Goal: Task Accomplishment & Management: Complete application form

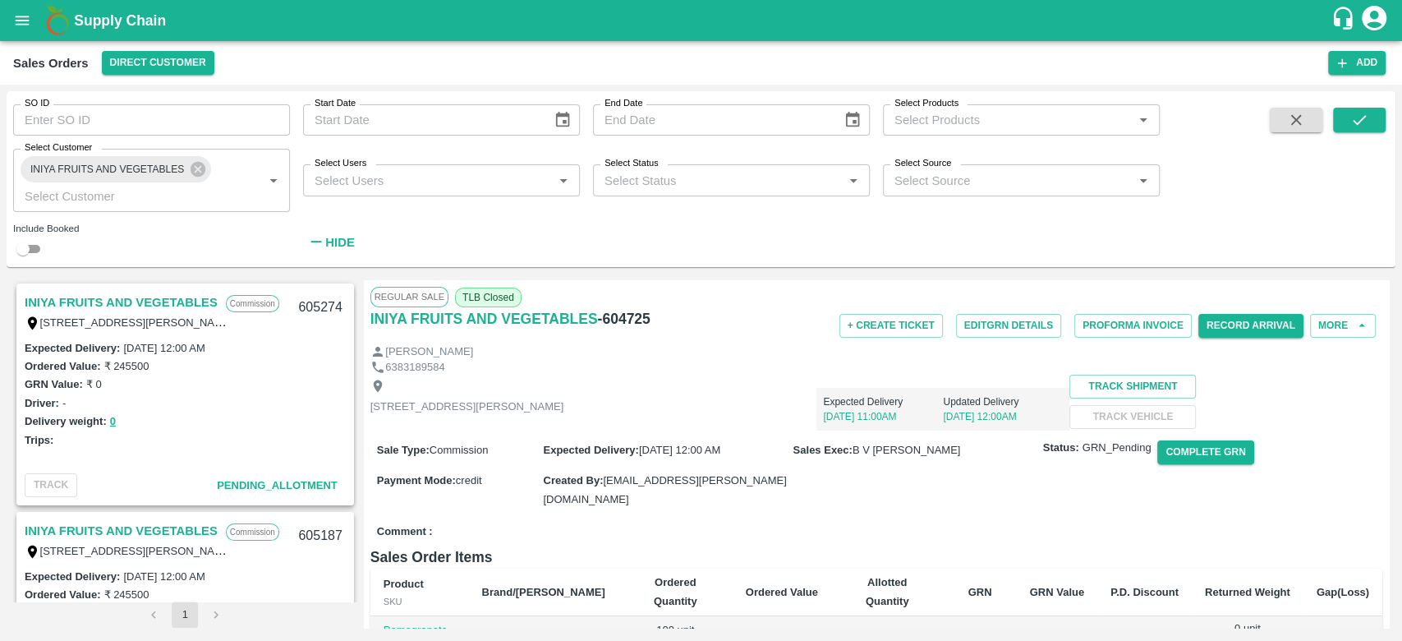
click at [138, 303] on link "INIYA FRUITS AND VEGETABLES" at bounding box center [121, 302] width 193 height 21
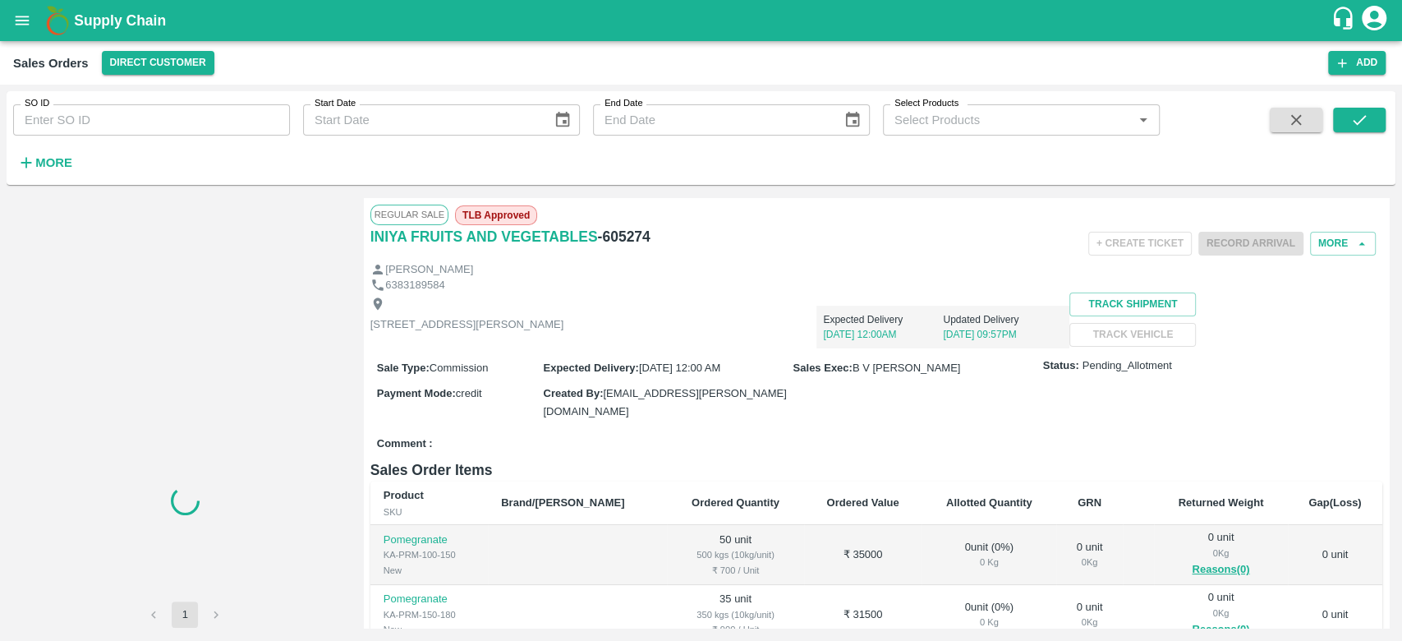
click at [57, 172] on h6 "More" at bounding box center [53, 162] width 37 height 21
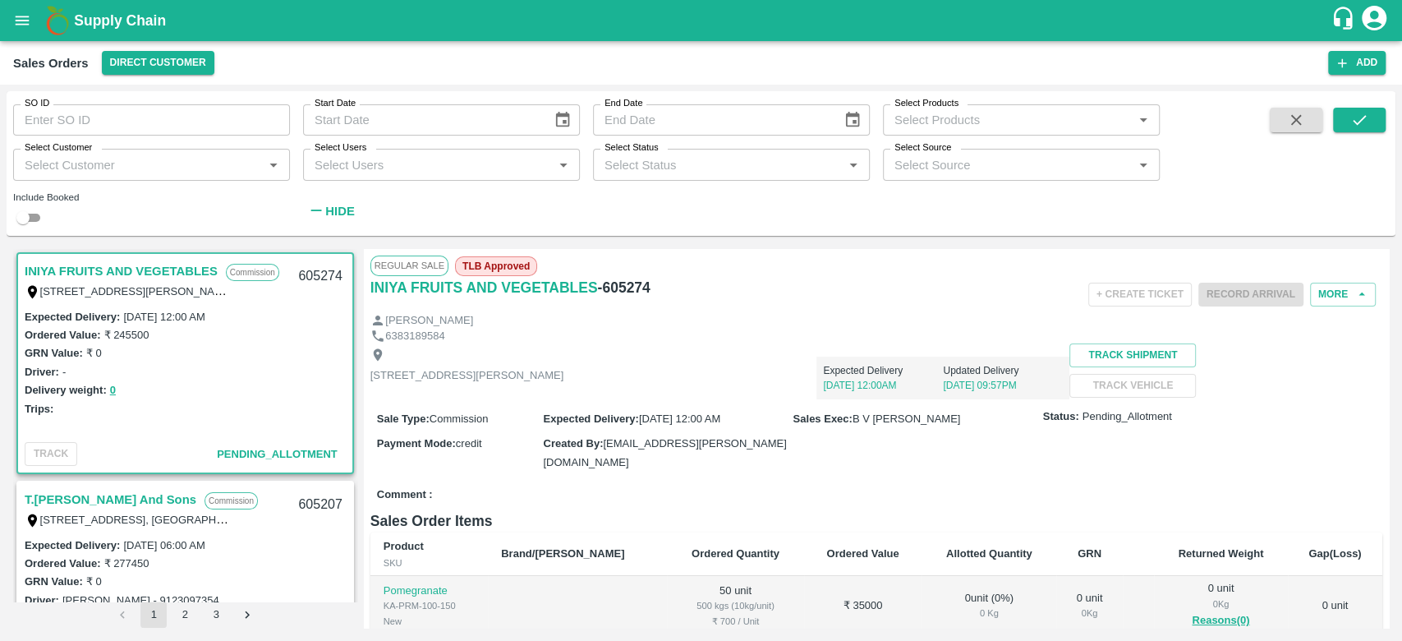
click at [57, 172] on input "Select Customer" at bounding box center [138, 164] width 240 height 21
type input "iniya"
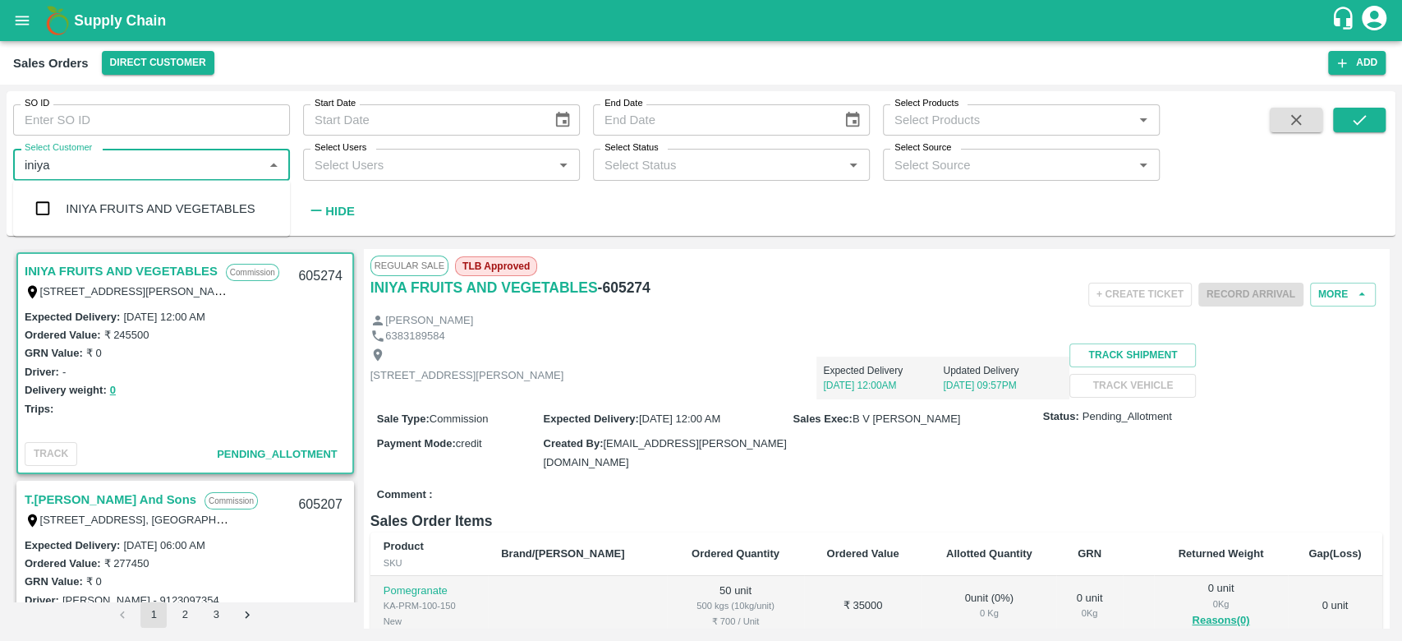
drag, startPoint x: 57, startPoint y: 172, endPoint x: 42, endPoint y: 198, distance: 29.9
click at [42, 198] on body "Supply Chain Sales Orders Direct Customer Add SO ID SO ID Start Date Start Date…" at bounding box center [701, 320] width 1402 height 641
click at [42, 198] on input "checkbox" at bounding box center [42, 208] width 33 height 33
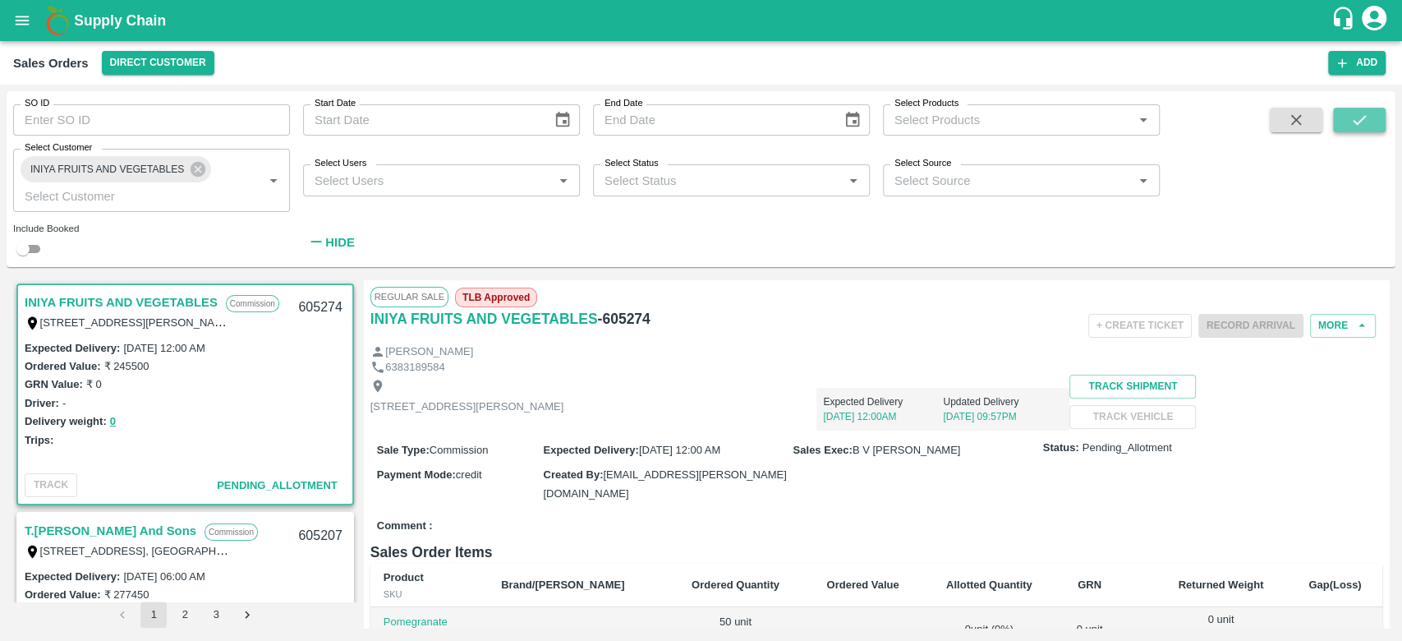
click at [1358, 119] on icon "submit" at bounding box center [1359, 120] width 18 height 18
click at [1348, 314] on button "More" at bounding box center [1343, 326] width 66 height 24
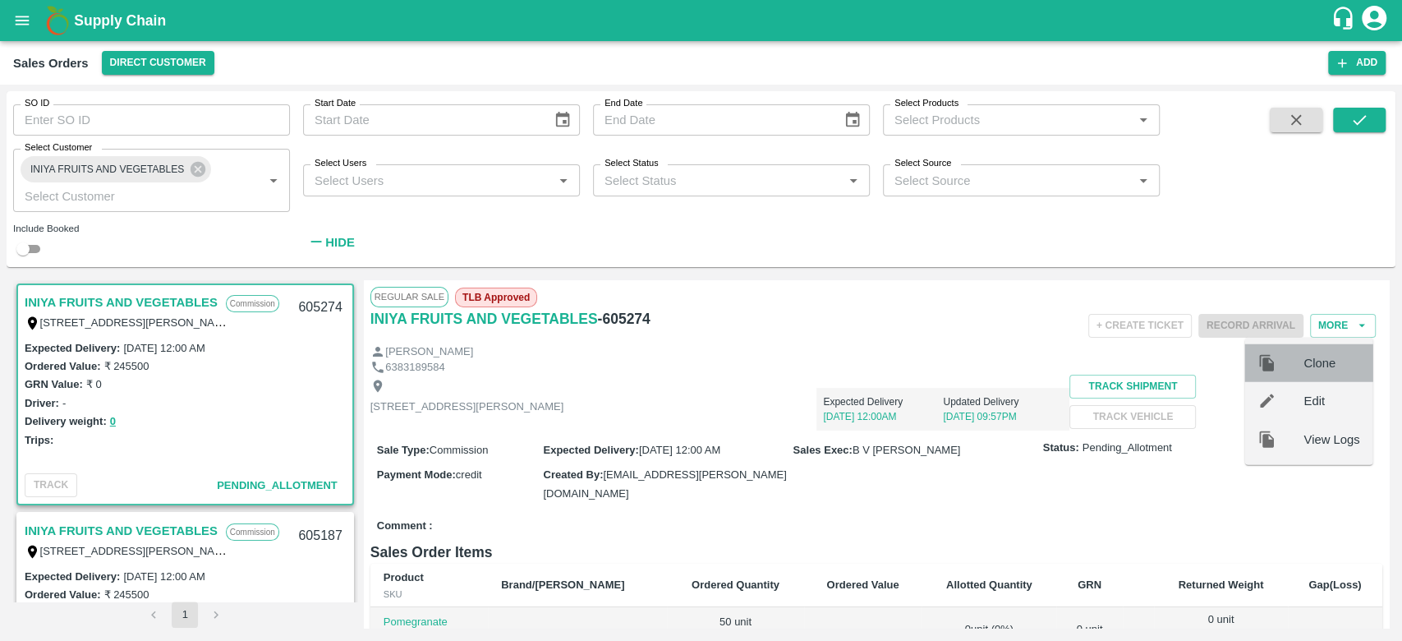
click at [1330, 351] on div "Clone" at bounding box center [1308, 363] width 128 height 38
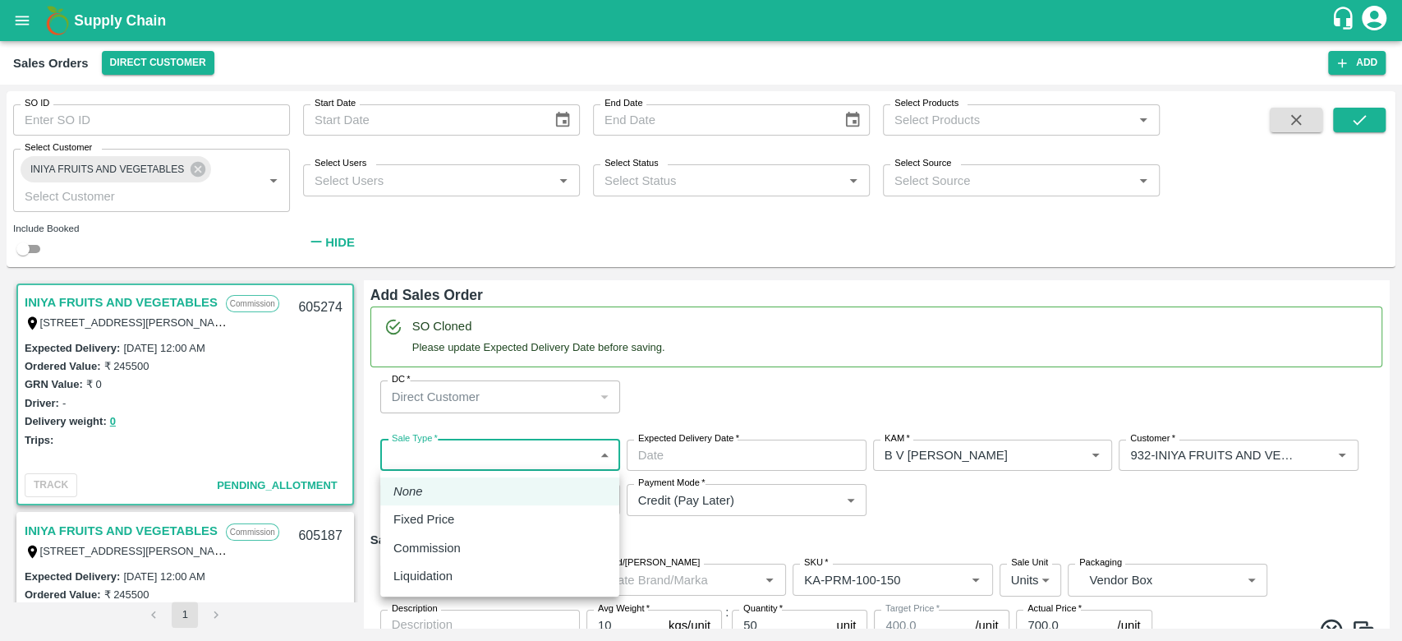
click at [499, 447] on body "Supply Chain Sales Orders Direct Customer Add SO ID SO ID Start Date Start Date…" at bounding box center [701, 320] width 1402 height 641
click at [439, 549] on p "Commission" at bounding box center [426, 548] width 67 height 18
type input "2"
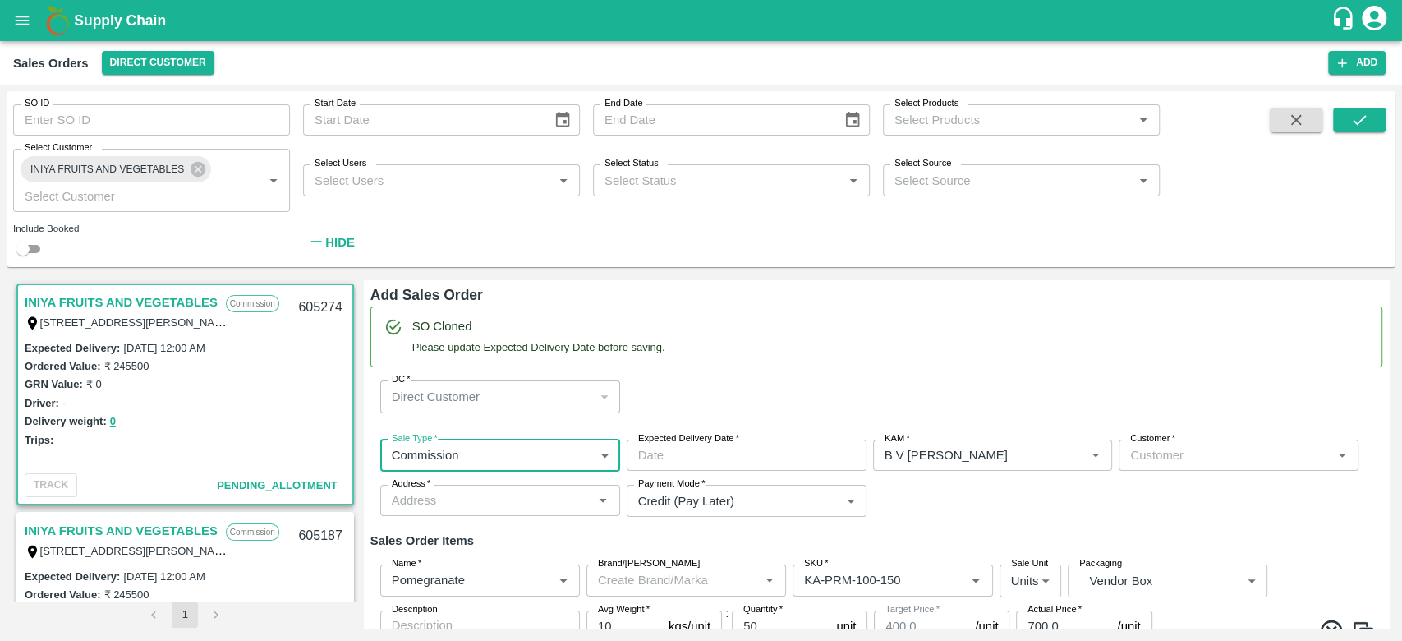
click at [713, 457] on input "Expected Delivery Date   *" at bounding box center [741, 454] width 228 height 31
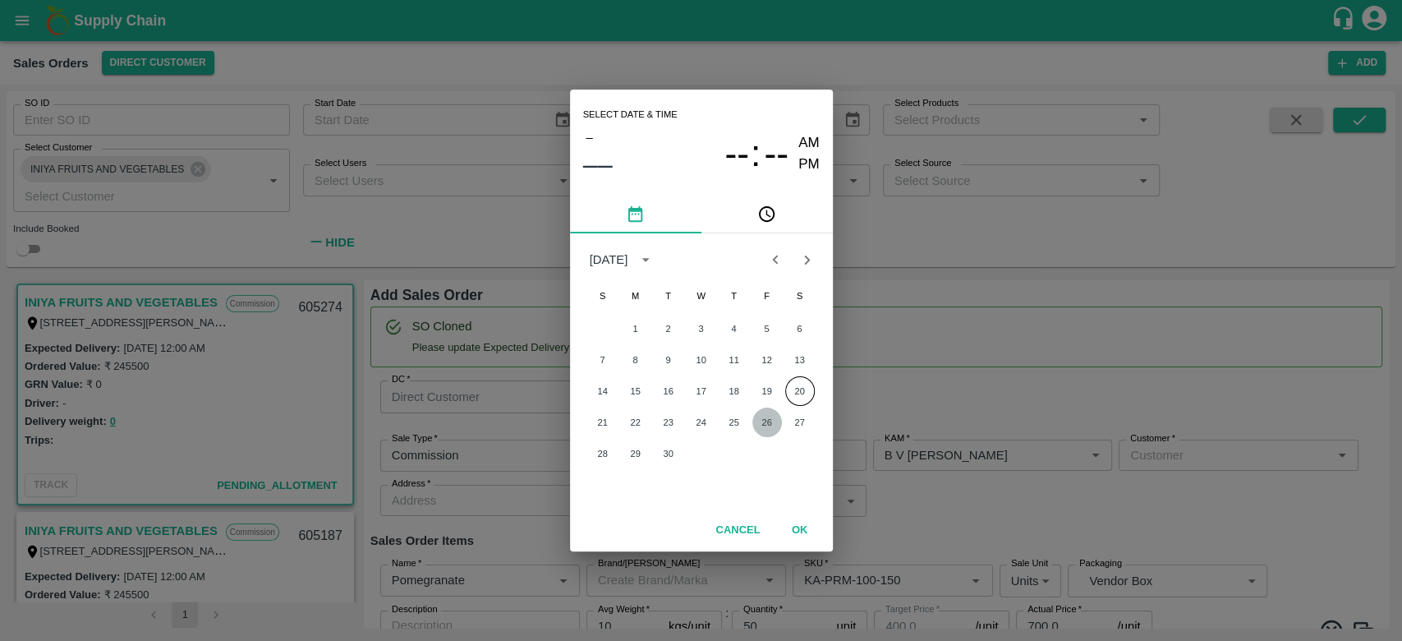
click at [775, 418] on button "26" at bounding box center [767, 422] width 30 height 30
type input "[DATE] 12:00 AM"
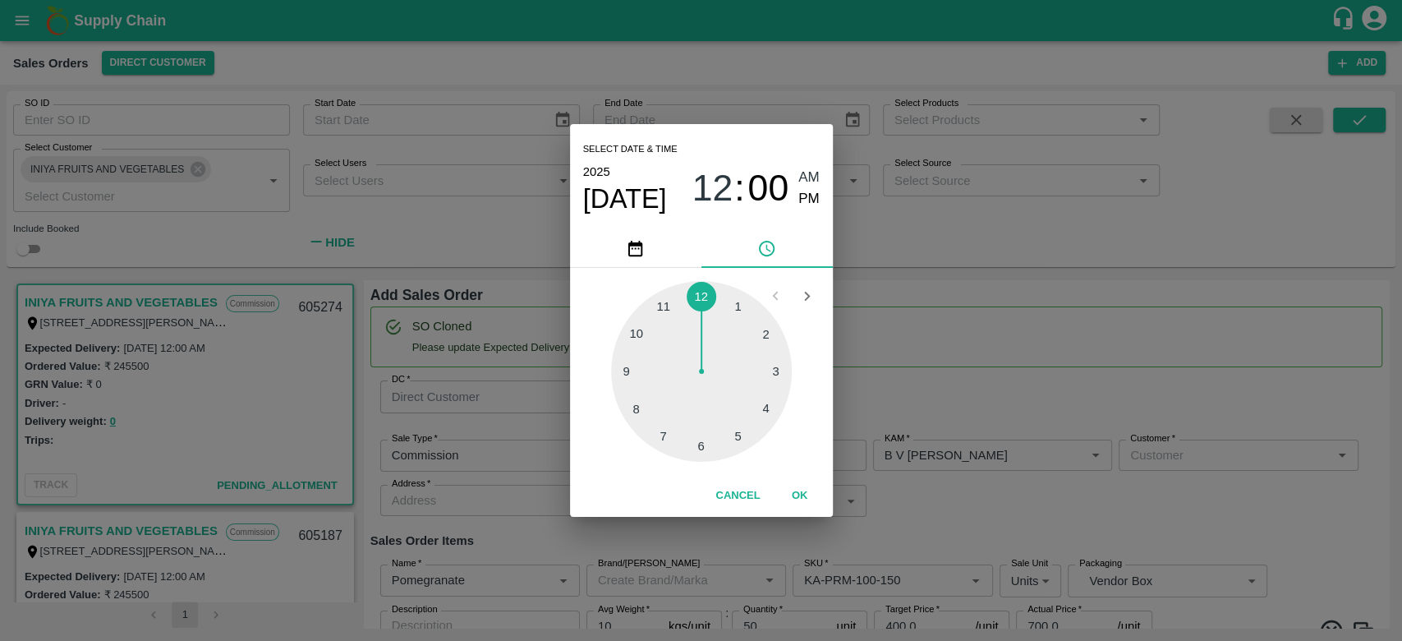
click at [801, 503] on button "OK" at bounding box center [800, 495] width 53 height 29
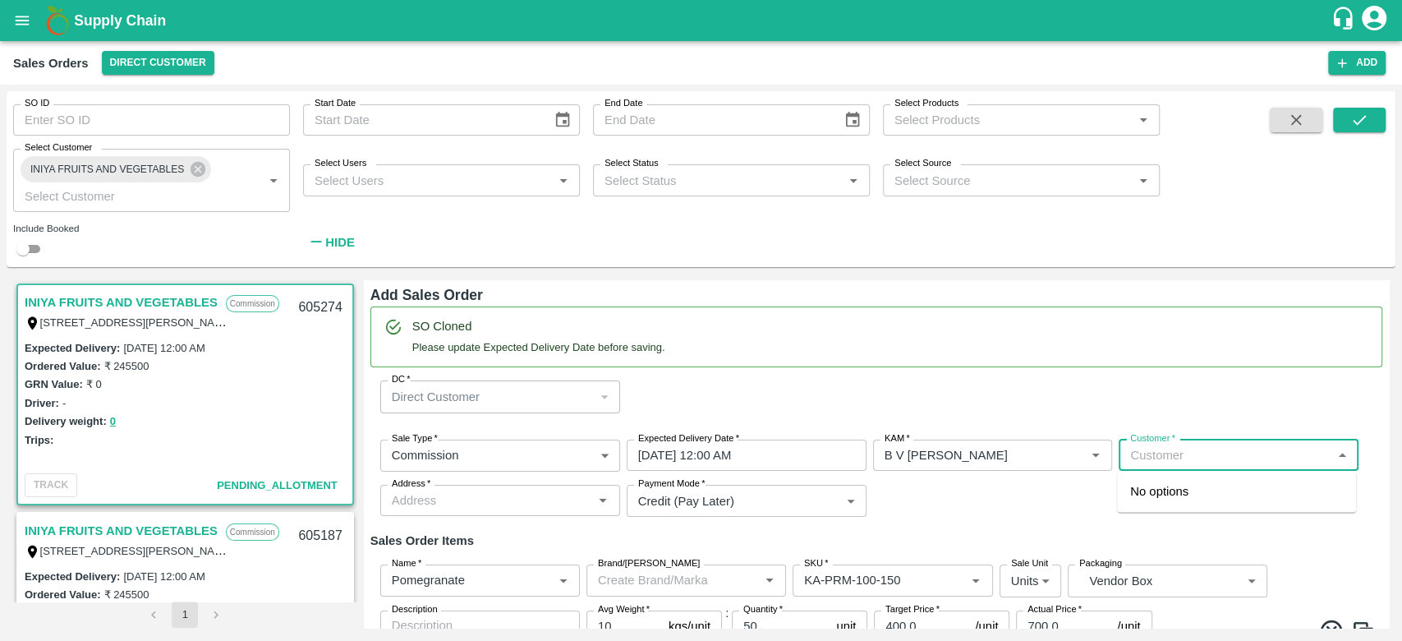
click at [1151, 448] on input "Customer   *" at bounding box center [1224, 454] width 203 height 21
click at [1206, 494] on p "INIYA FRUITS AND VEGETABLES" at bounding box center [1224, 491] width 189 height 18
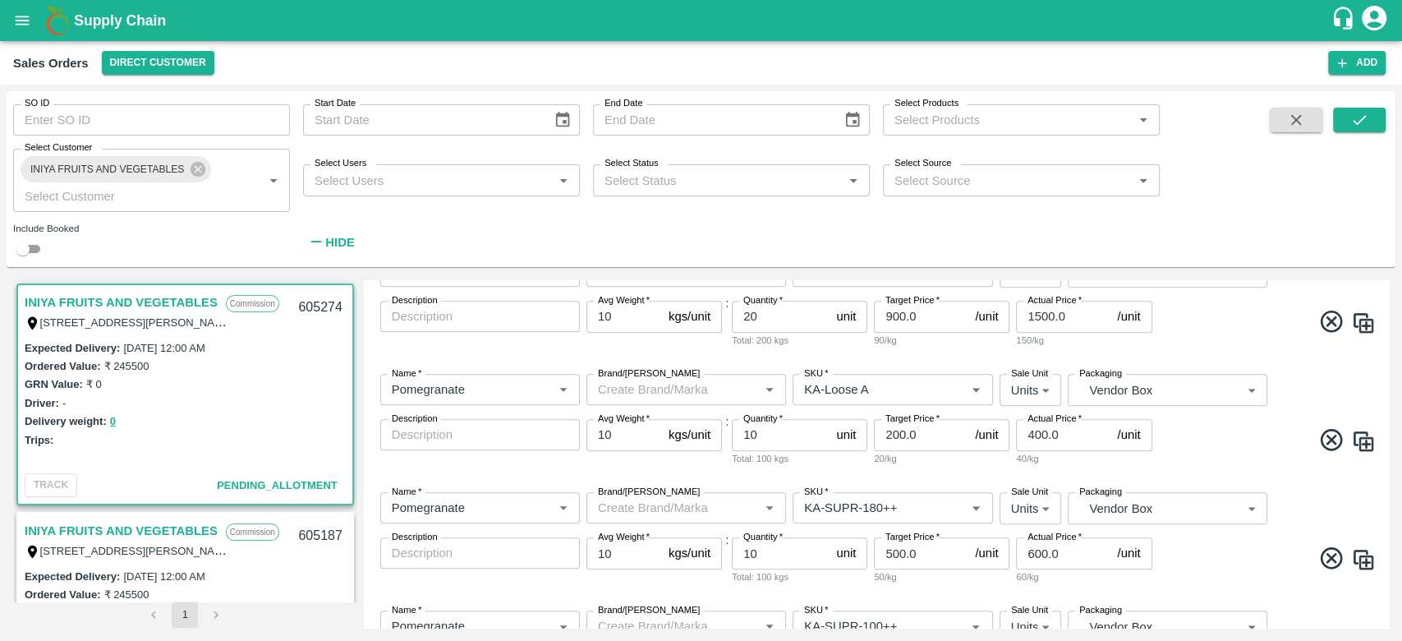
scroll to position [1684, 0]
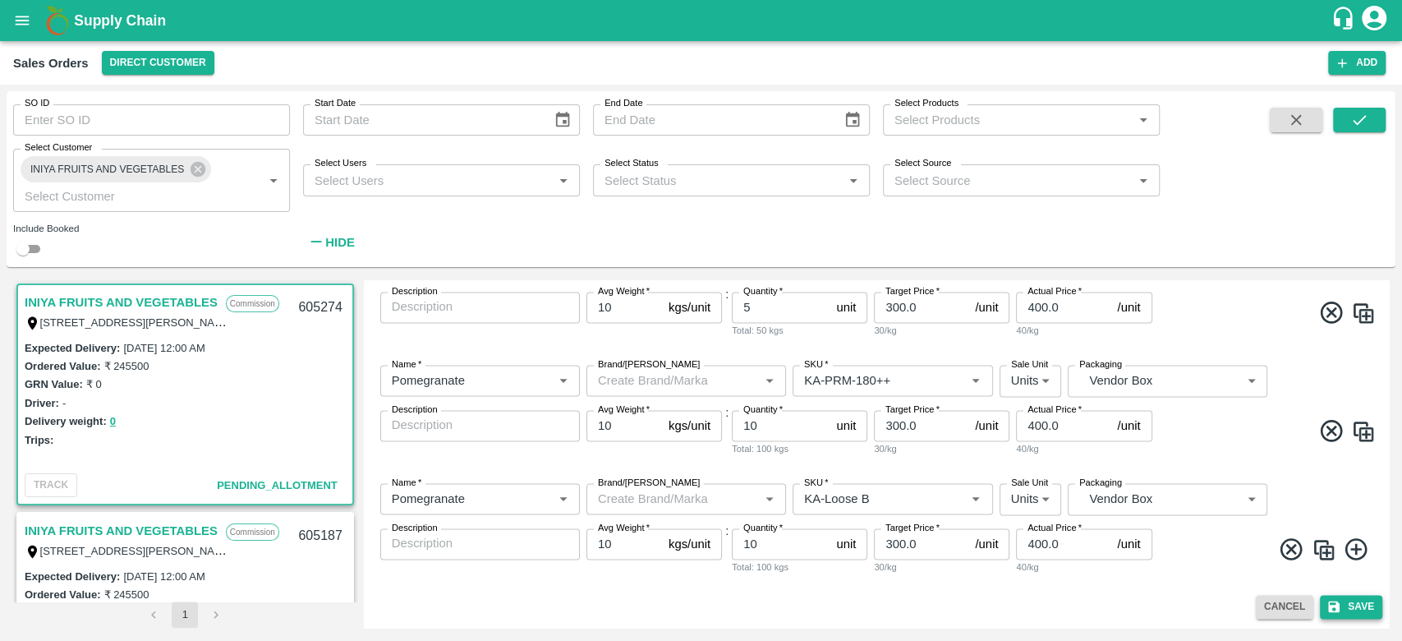
type input "932-INIYA FRUITS AND VEGETABLES"
click at [1330, 599] on icon "submit" at bounding box center [1333, 606] width 15 height 15
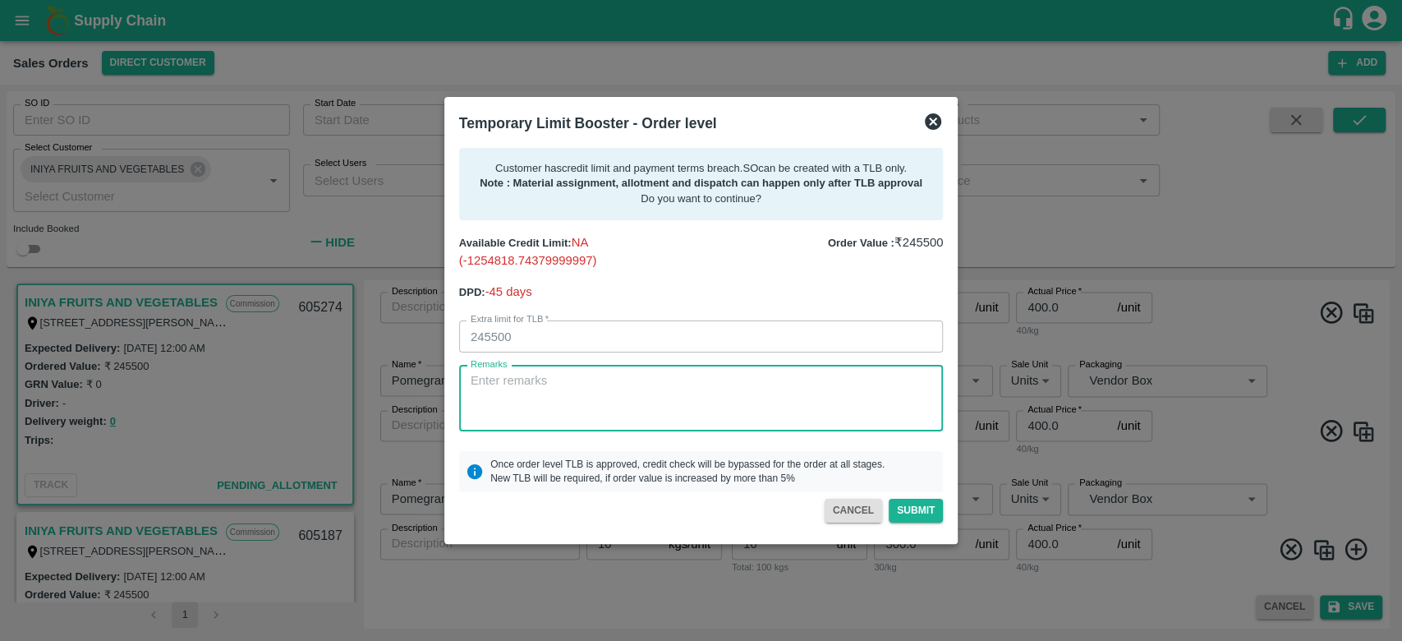
click at [574, 397] on textarea "Remarks" at bounding box center [701, 398] width 461 height 52
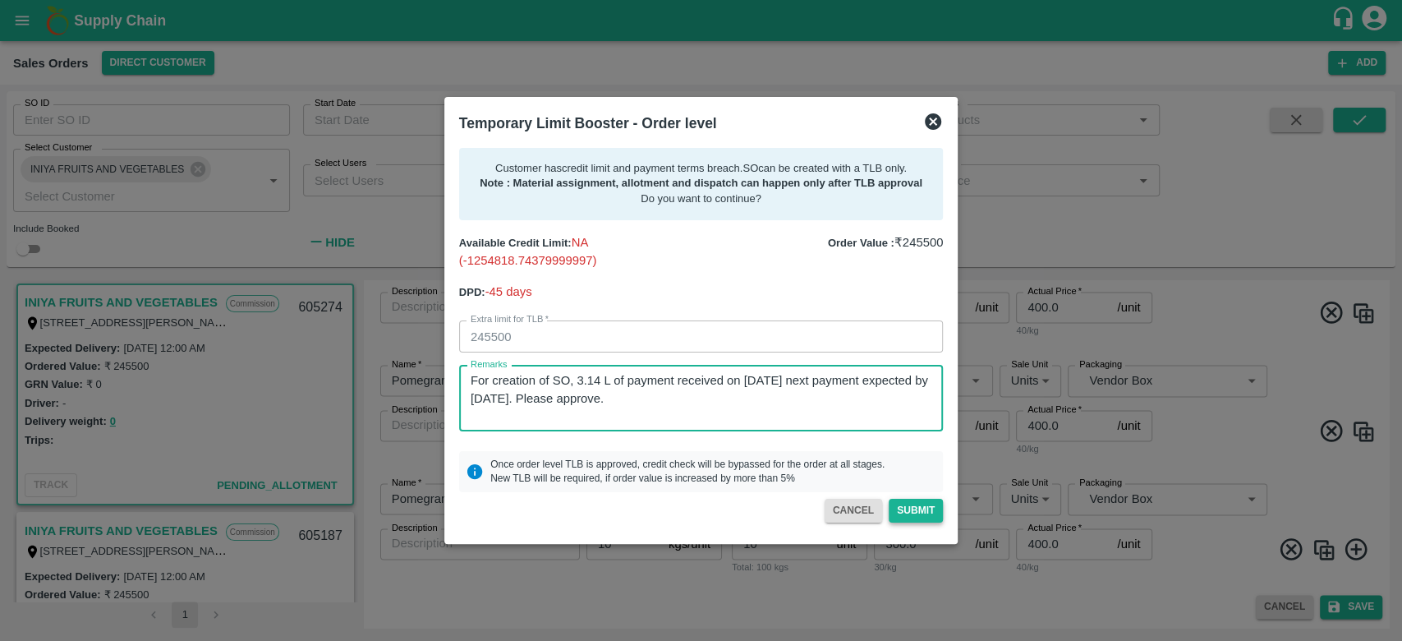
type textarea "For creation of SO, 3.14 L of payment received on [DATE] next payment expected …"
click at [923, 503] on button "Submit" at bounding box center [916, 510] width 54 height 24
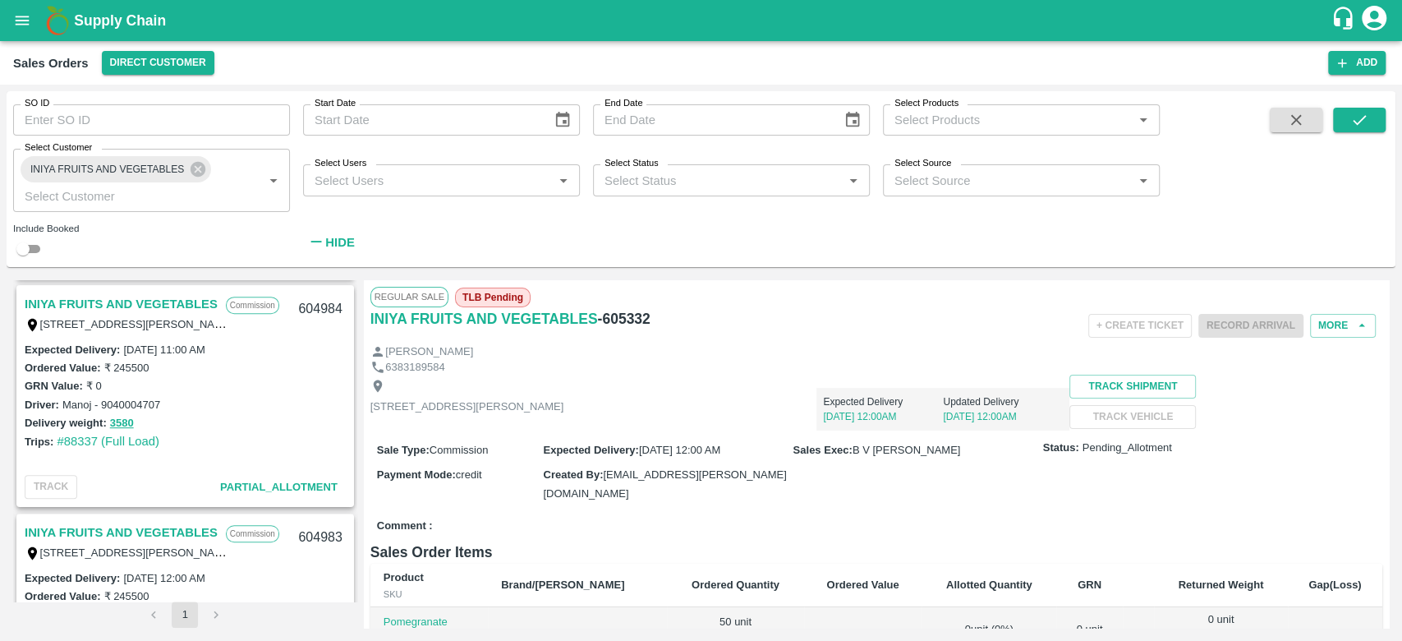
scroll to position [704, 0]
